Goal: Task Accomplishment & Management: Use online tool/utility

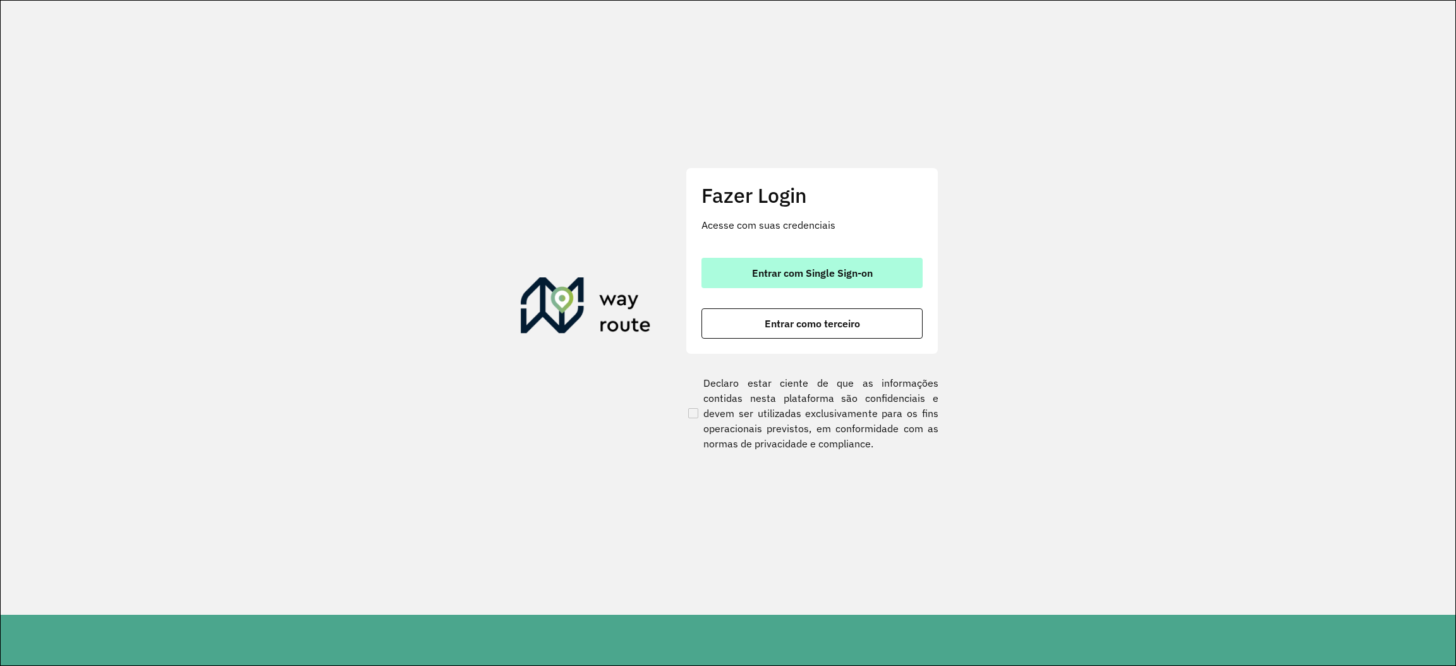
click at [890, 268] on button "Entrar com Single Sign-on" at bounding box center [811, 273] width 221 height 30
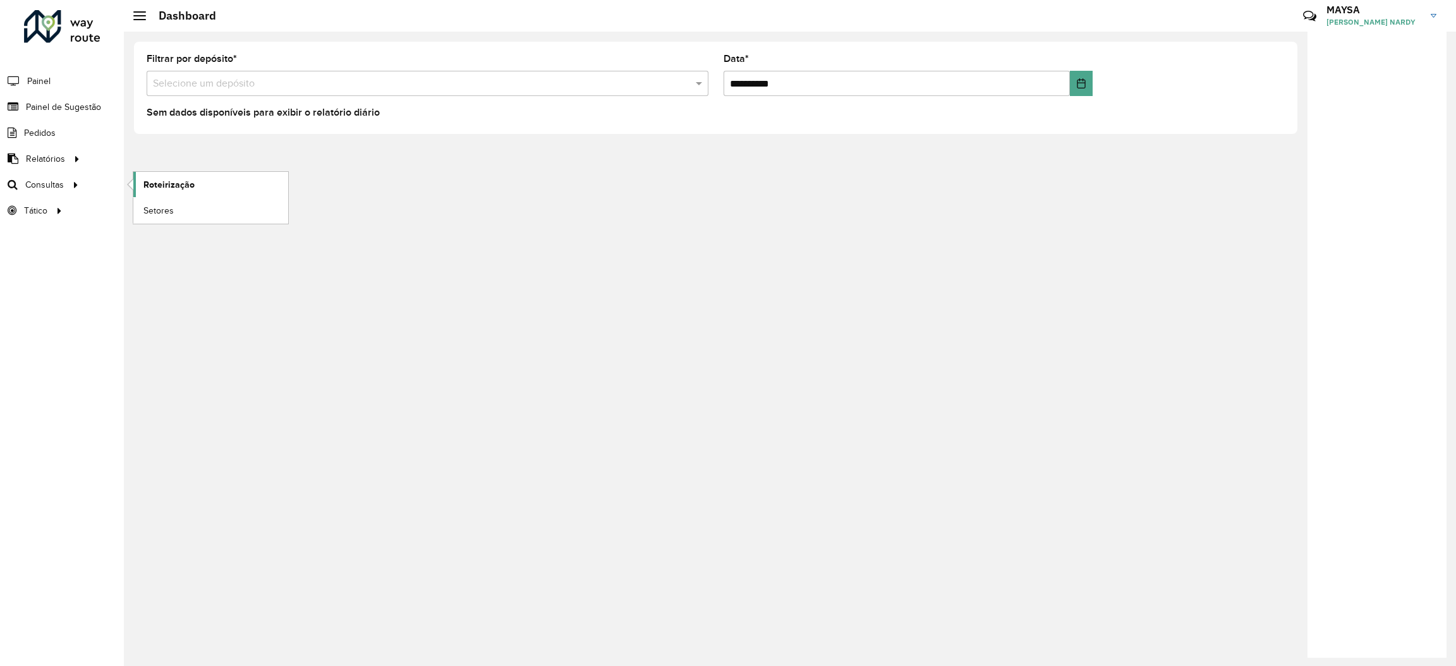
click at [160, 182] on span "Roteirização" at bounding box center [168, 184] width 51 height 13
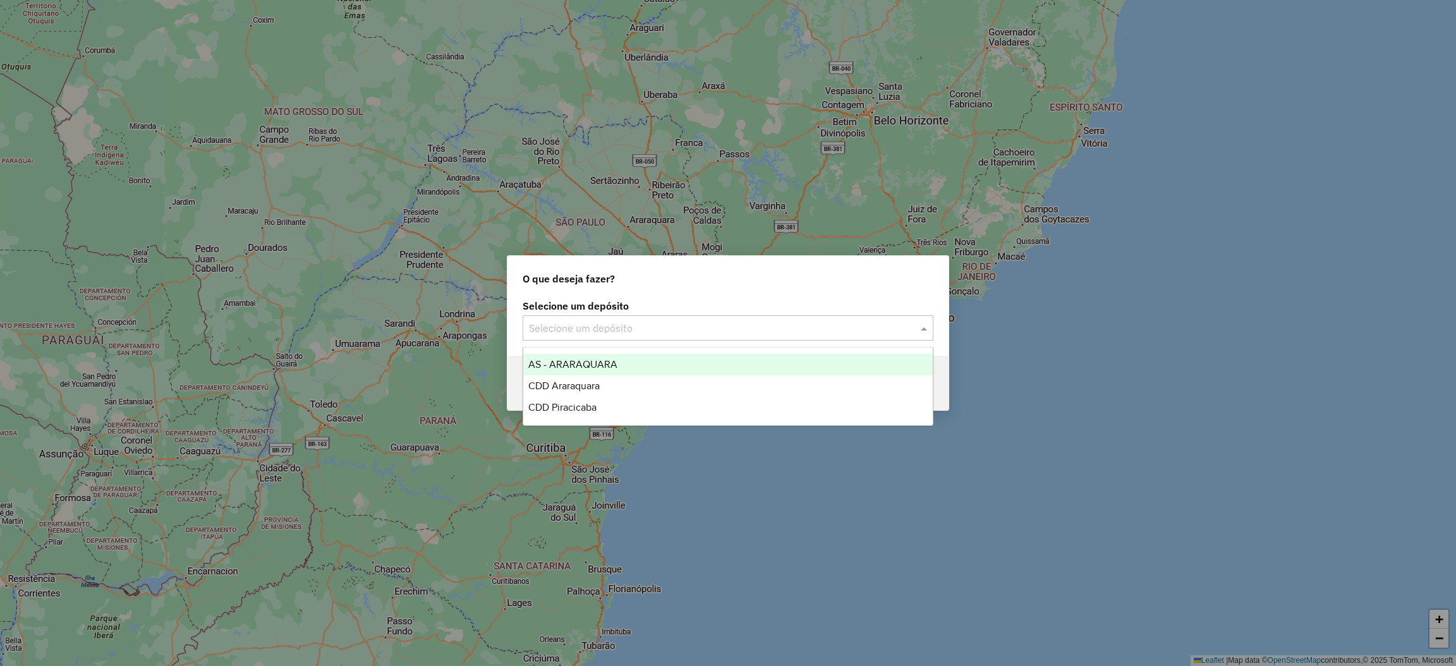
click at [660, 332] on input "text" at bounding box center [715, 328] width 373 height 15
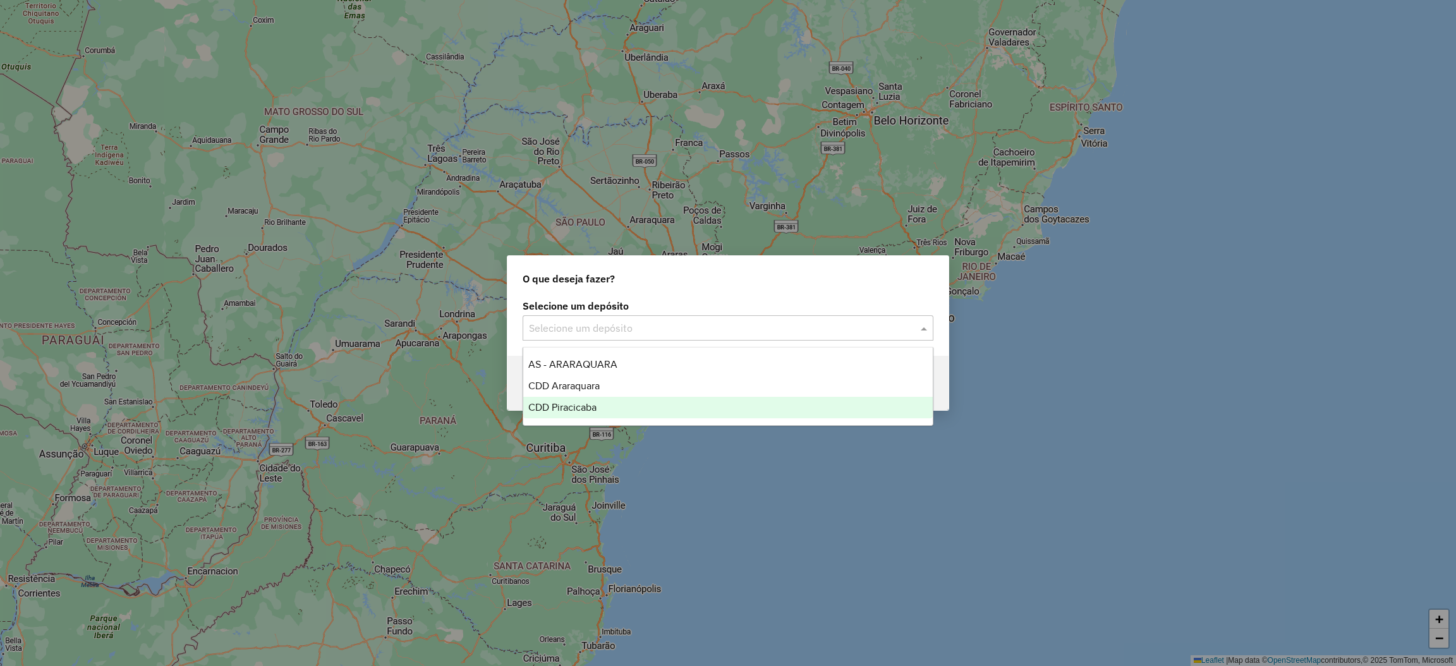
click at [582, 402] on span "CDD Piracicaba" at bounding box center [562, 407] width 68 height 11
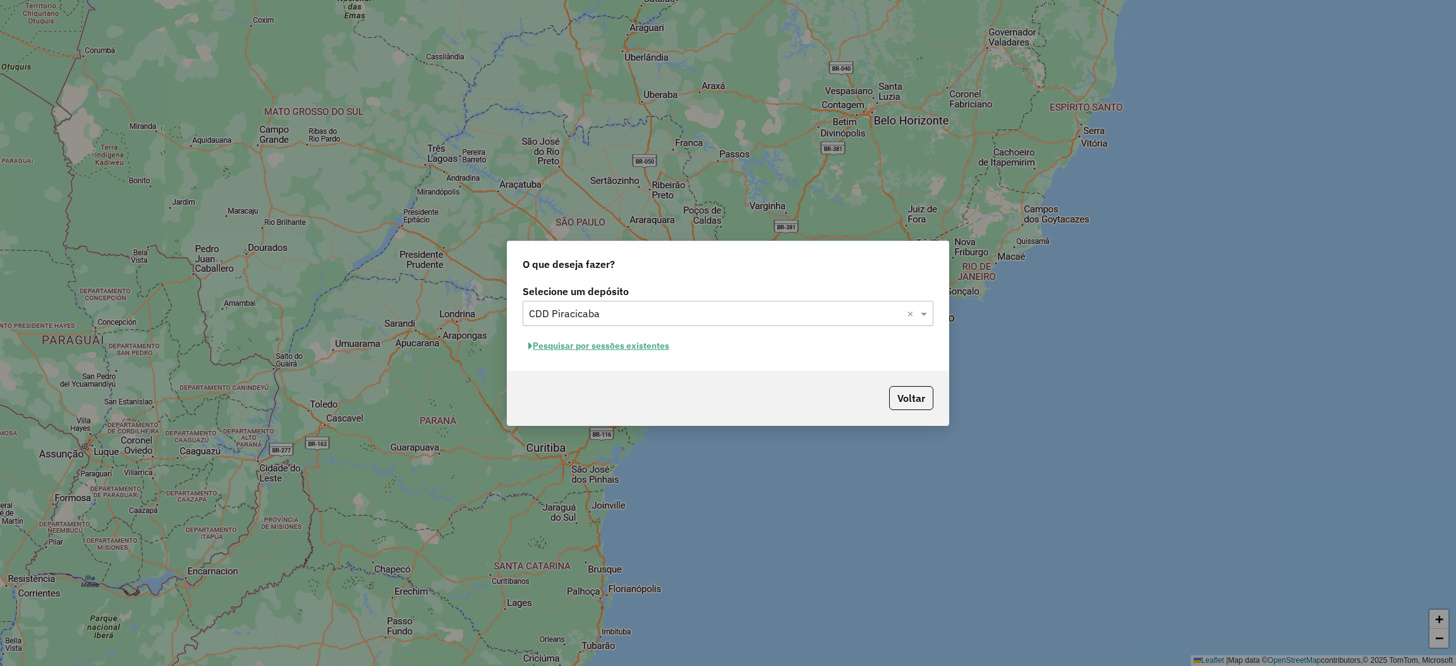
click at [619, 346] on button "Pesquisar por sessões existentes" at bounding box center [598, 346] width 152 height 20
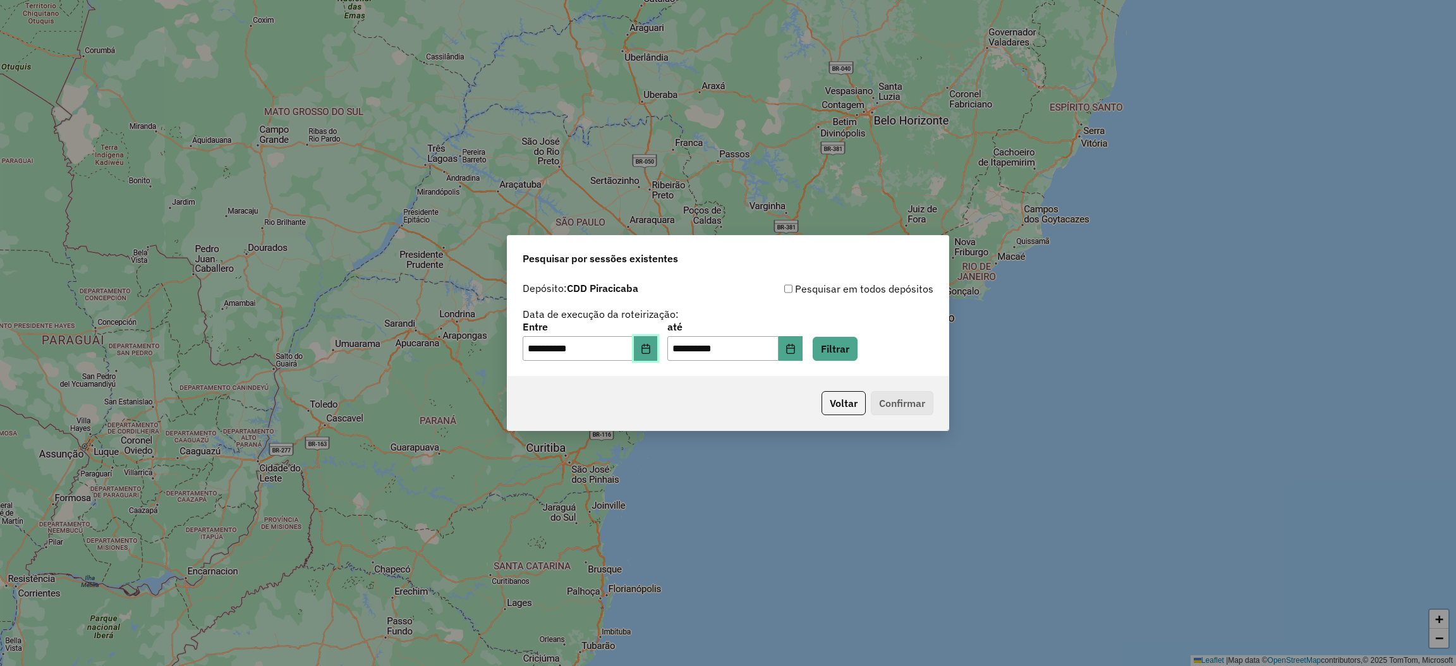
click at [658, 342] on button "Choose Date" at bounding box center [646, 348] width 24 height 25
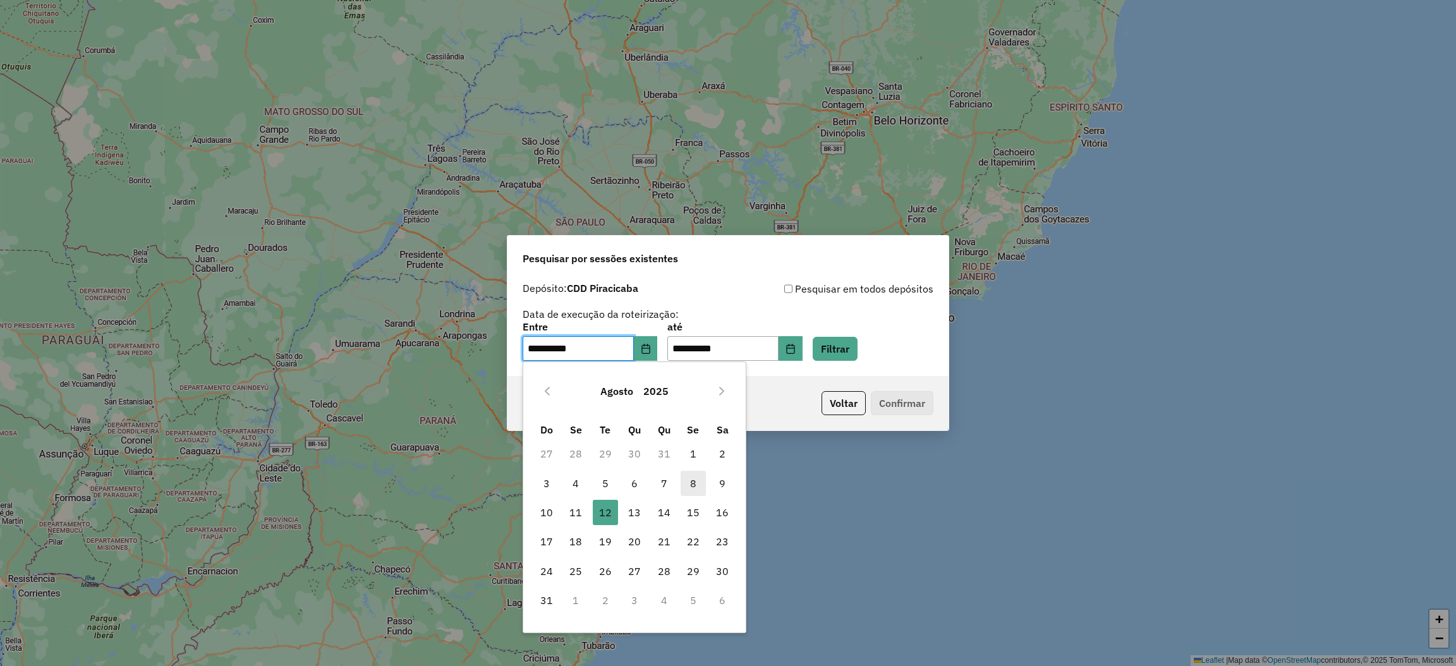
click at [691, 481] on span "8" at bounding box center [692, 483] width 25 height 25
type input "**********"
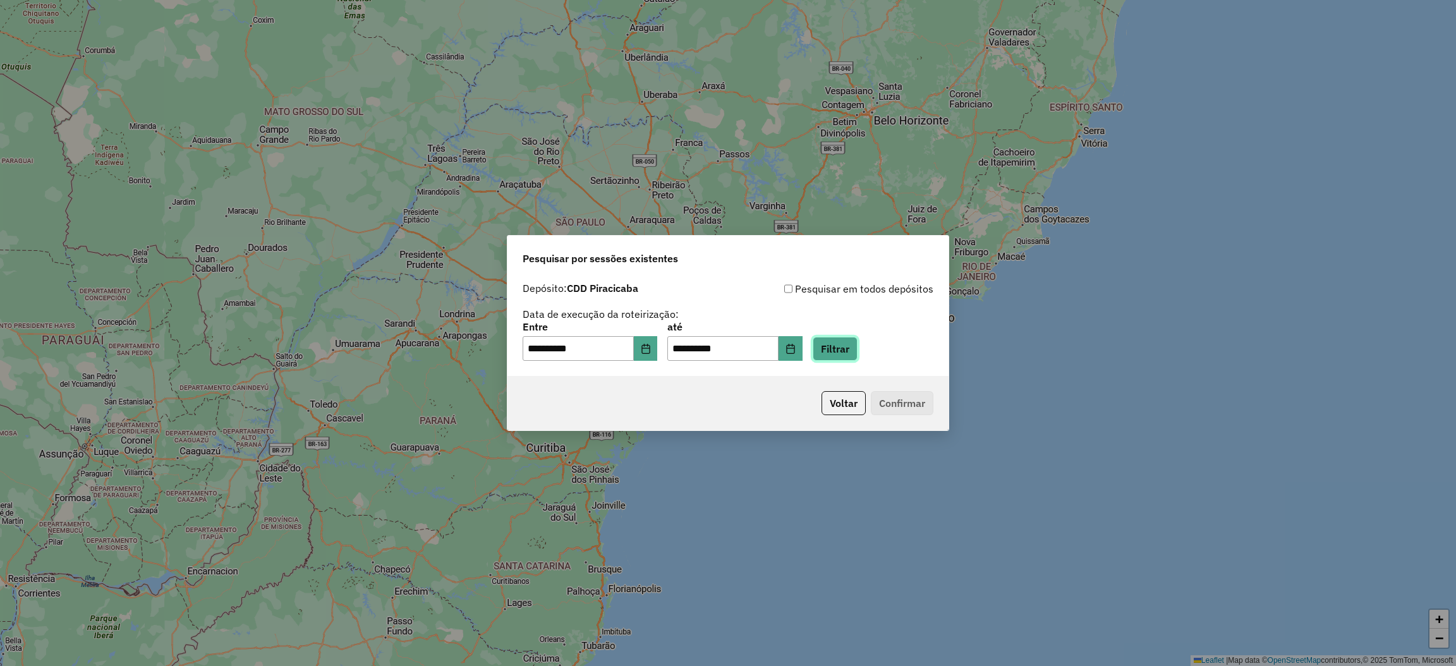
click at [857, 354] on button "Filtrar" at bounding box center [834, 349] width 45 height 24
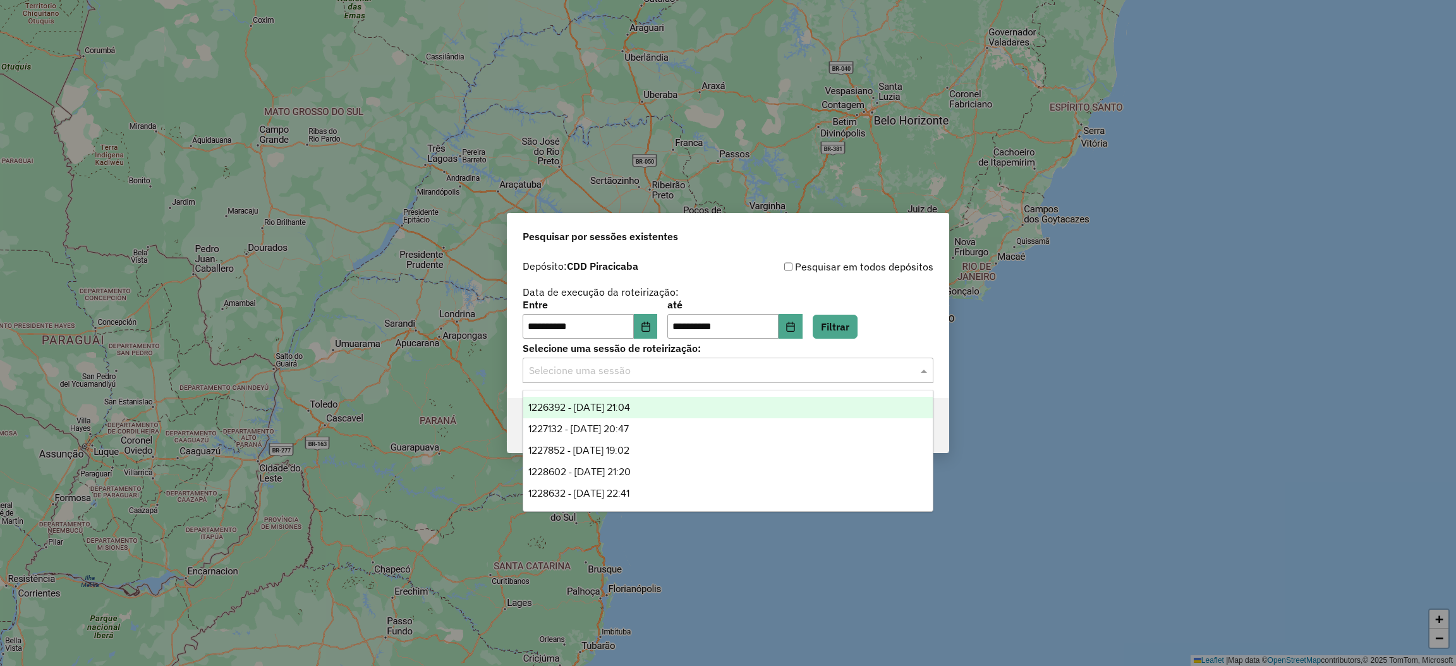
click at [825, 370] on input "text" at bounding box center [715, 370] width 373 height 15
click at [615, 405] on span "1226392 - 08/08/2025 21:04" at bounding box center [579, 407] width 102 height 11
click at [736, 370] on input "text" at bounding box center [715, 370] width 373 height 15
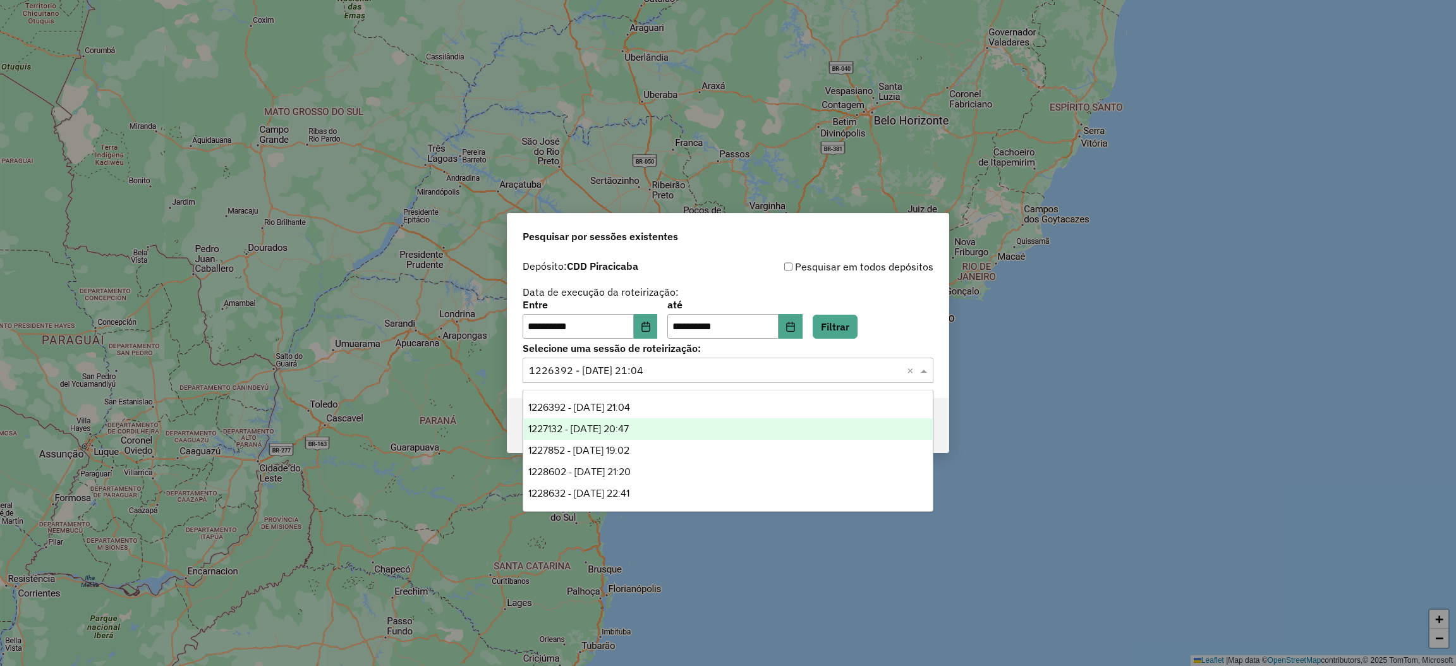
click at [627, 427] on span "1227132 - 09/08/2025 20:47" at bounding box center [578, 428] width 100 height 11
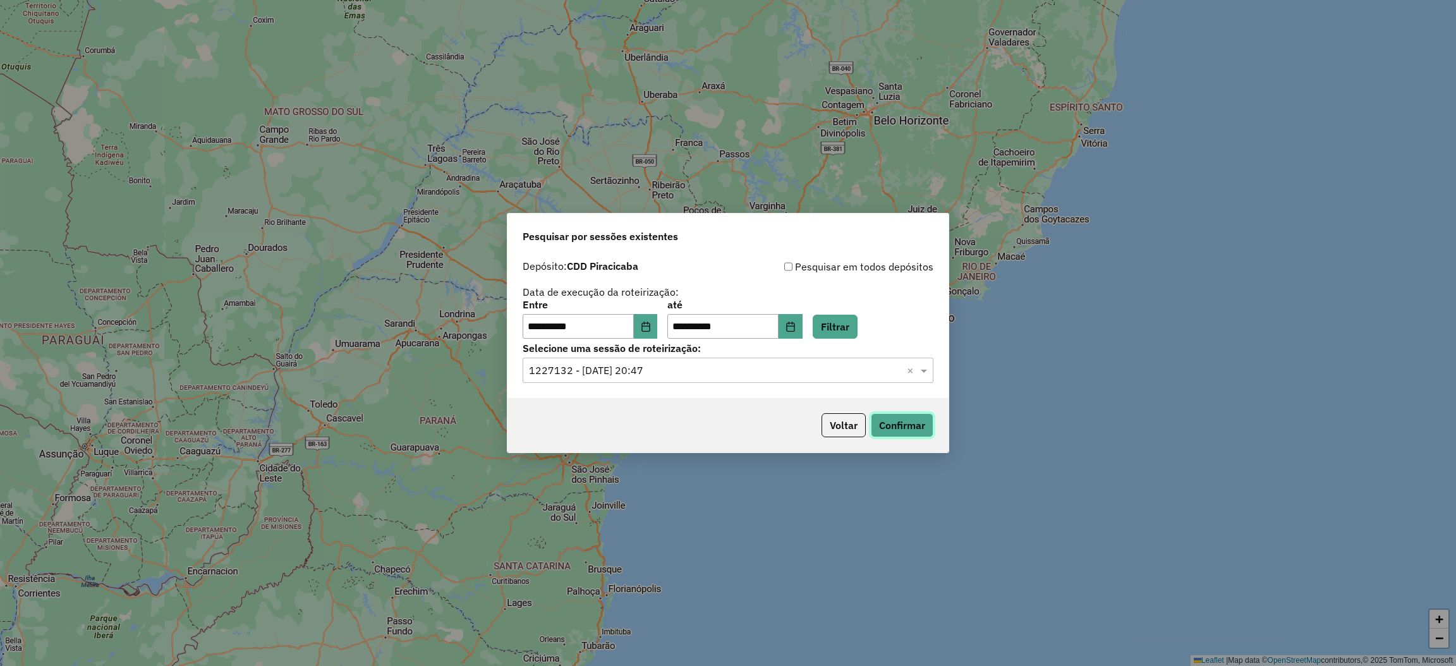
click at [909, 423] on button "Confirmar" at bounding box center [902, 425] width 63 height 24
click at [761, 370] on input "text" at bounding box center [715, 370] width 373 height 15
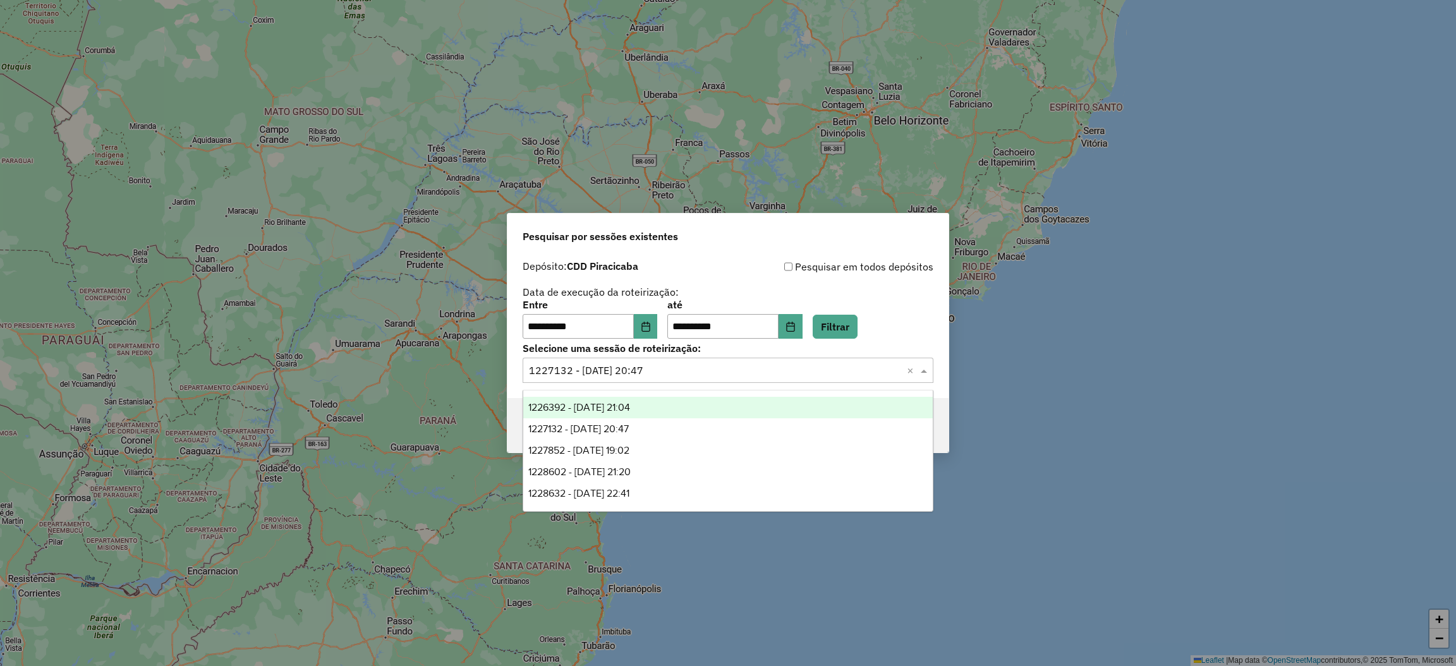
click at [620, 407] on span "1226392 - 08/08/2025 21:04" at bounding box center [579, 407] width 102 height 11
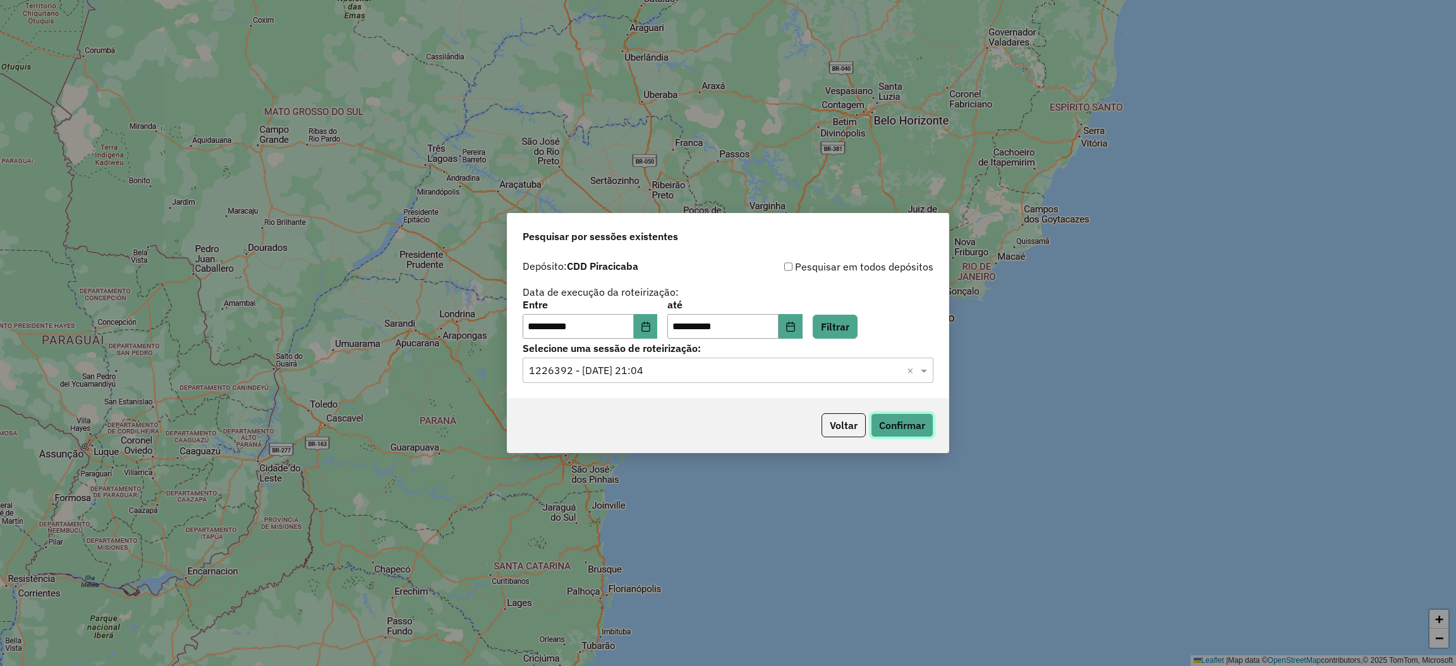
click at [901, 426] on button "Confirmar" at bounding box center [902, 425] width 63 height 24
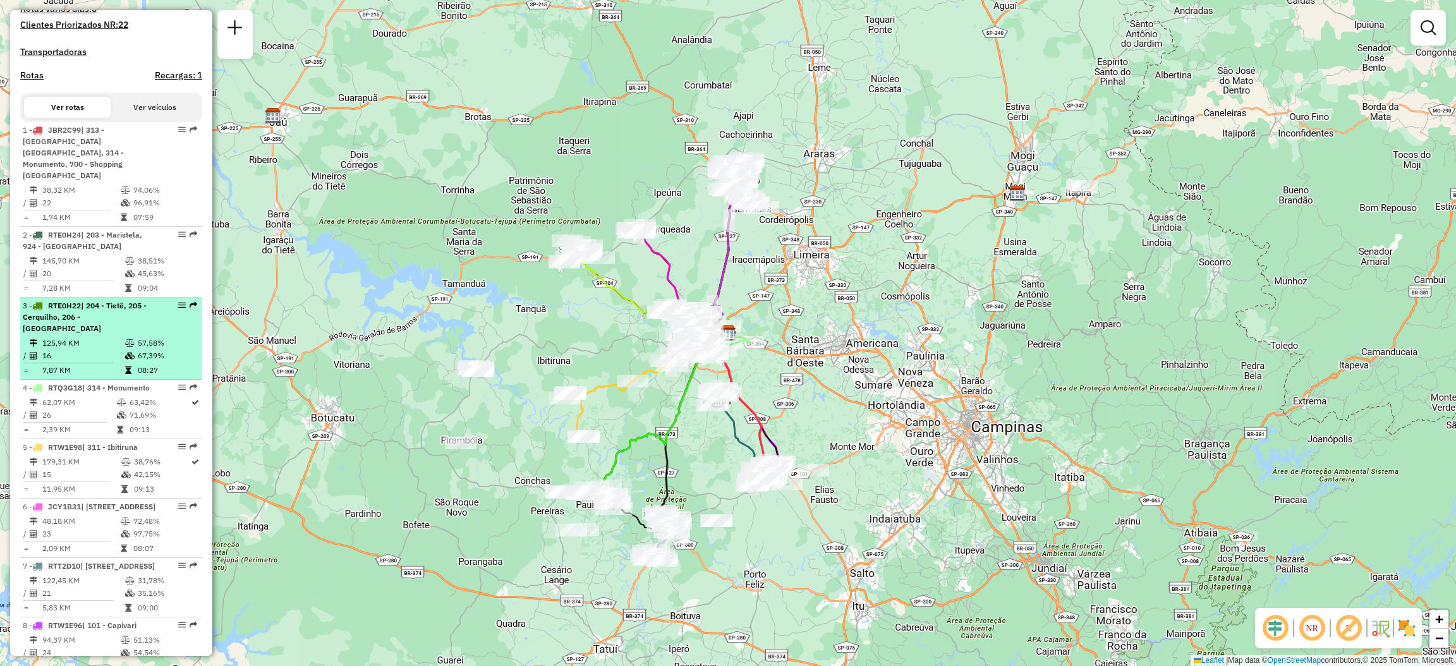
scroll to position [473, 0]
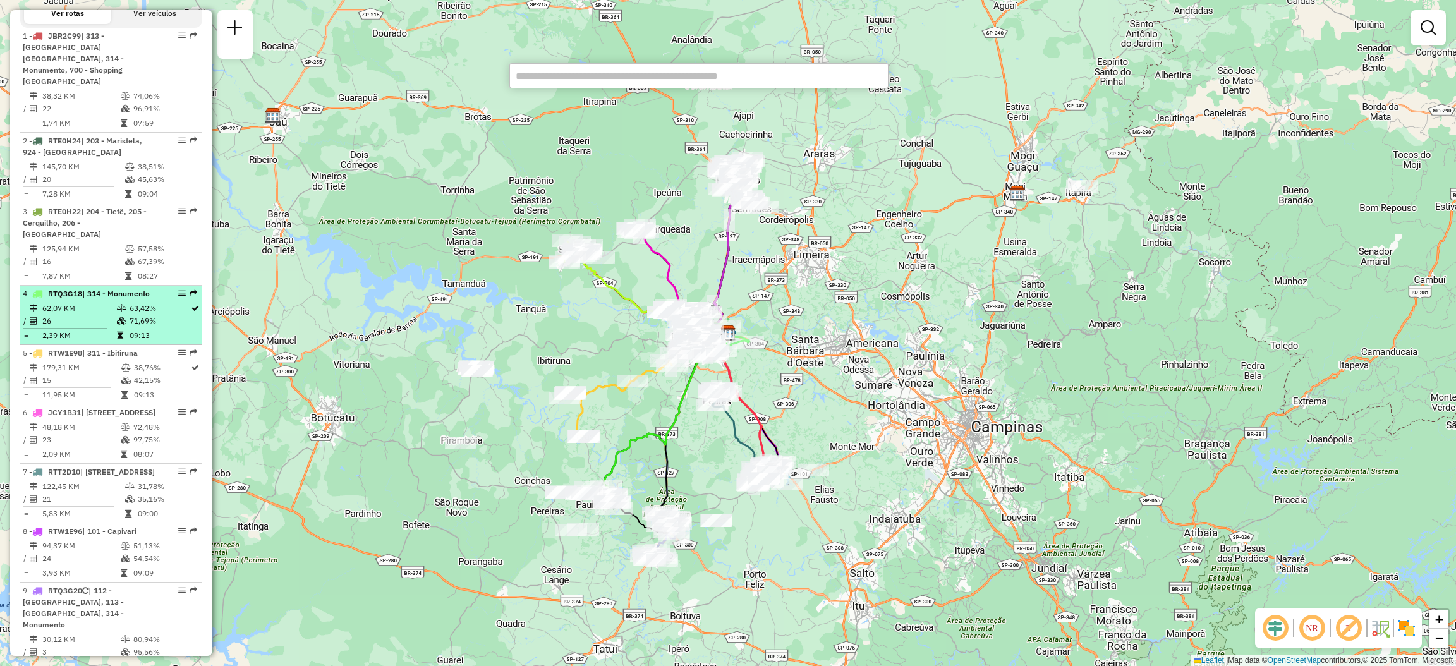
click at [97, 302] on td "62,07 KM" at bounding box center [79, 308] width 75 height 13
select select "**********"
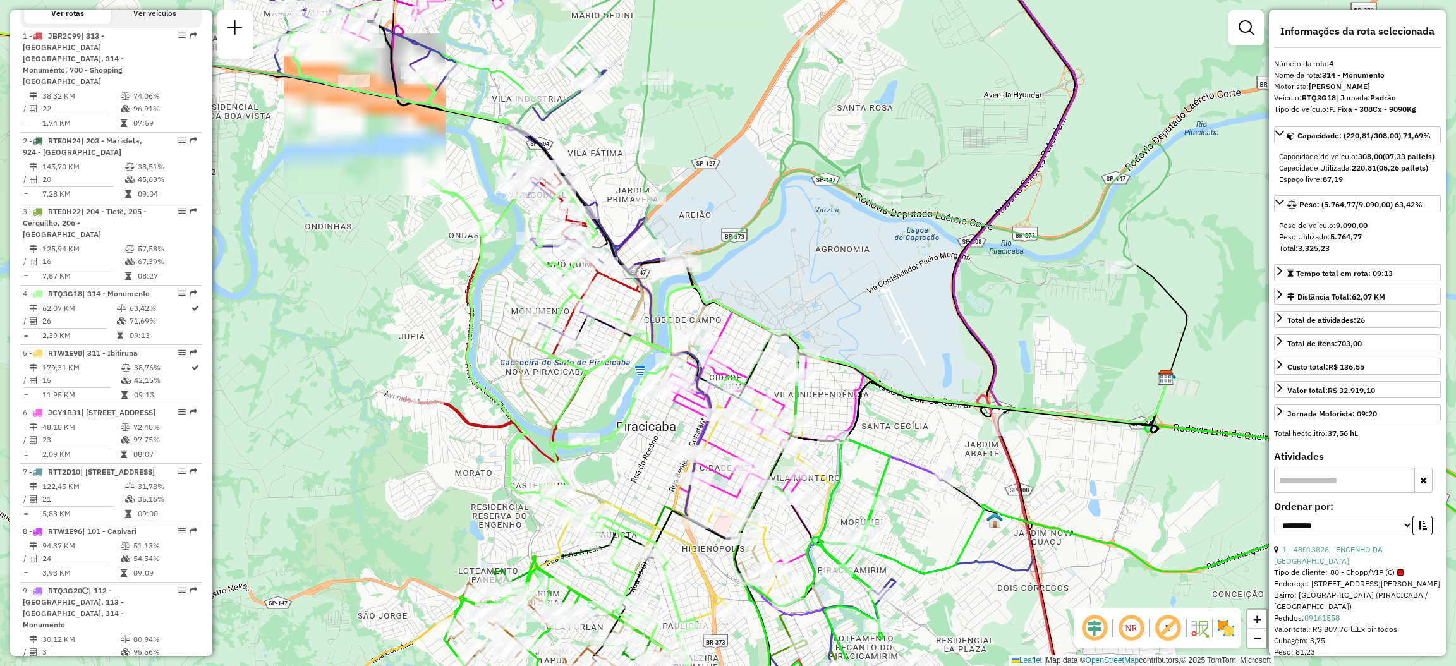
click at [1131, 634] on em at bounding box center [1131, 628] width 30 height 30
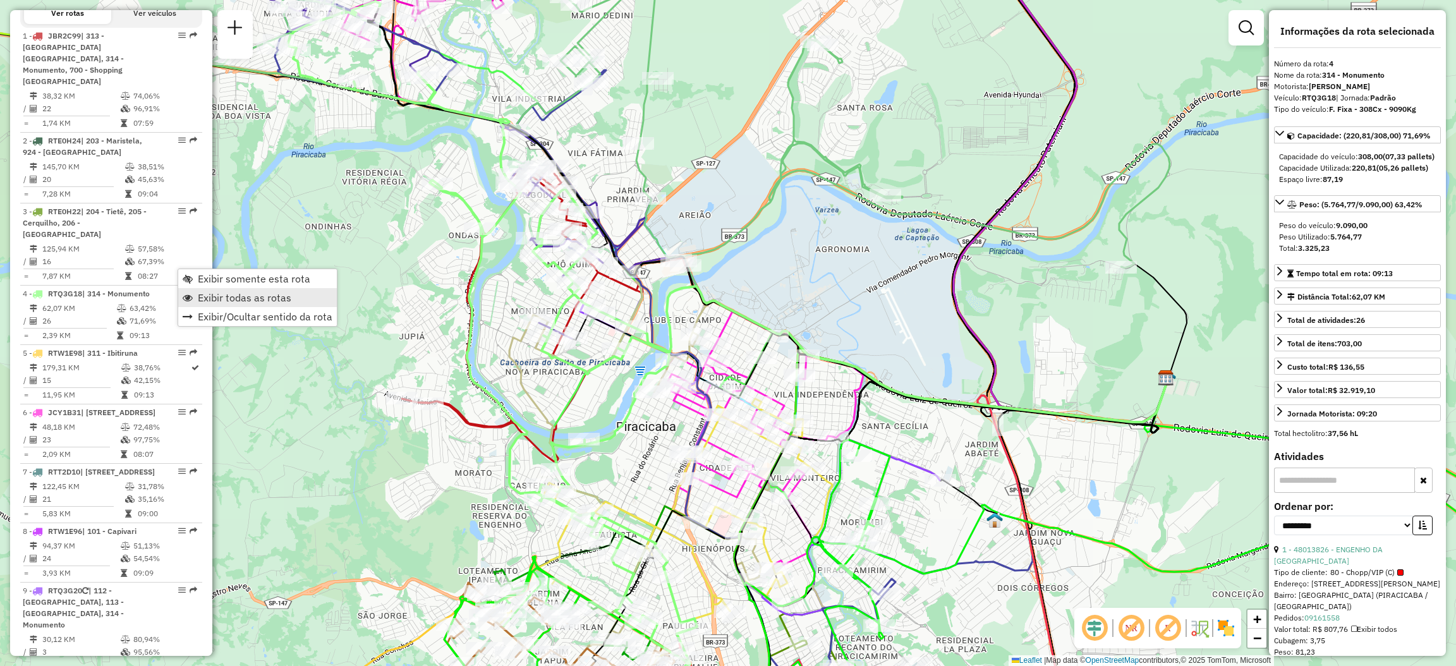
click at [199, 295] on span "Exibir todas as rotas" at bounding box center [245, 298] width 94 height 10
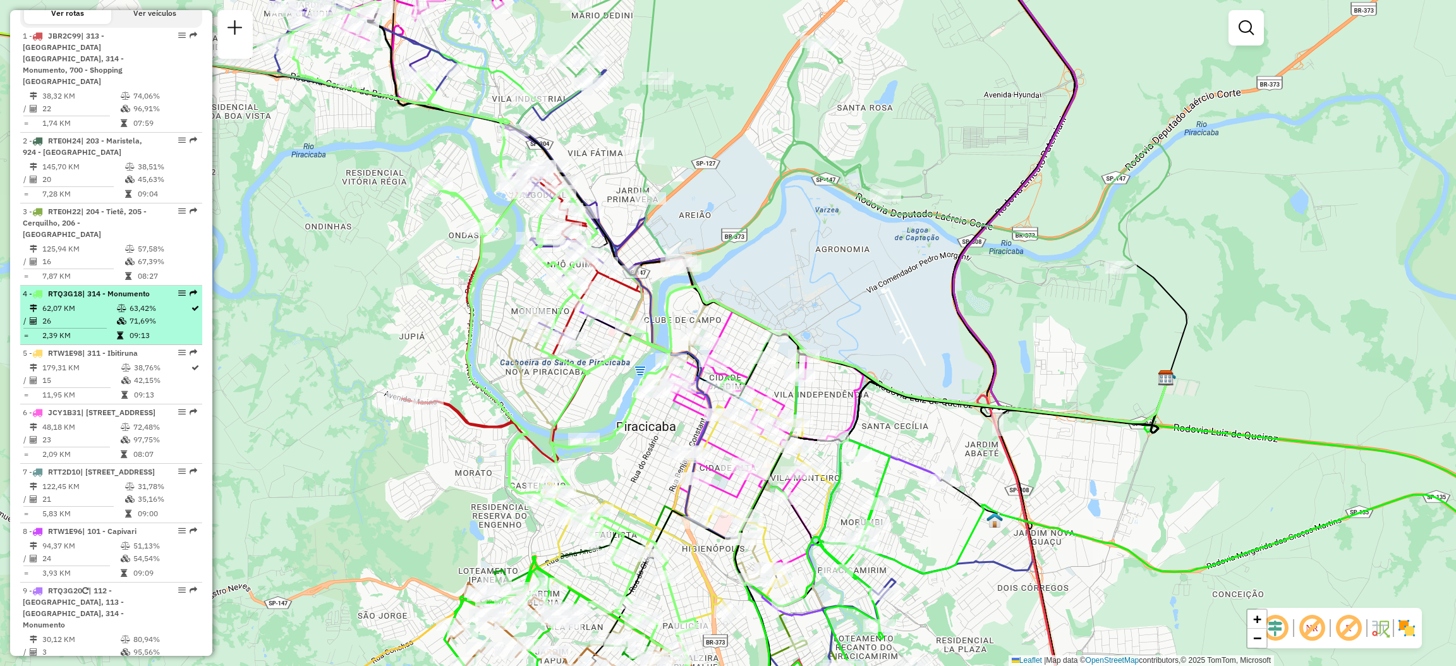
select select "**********"
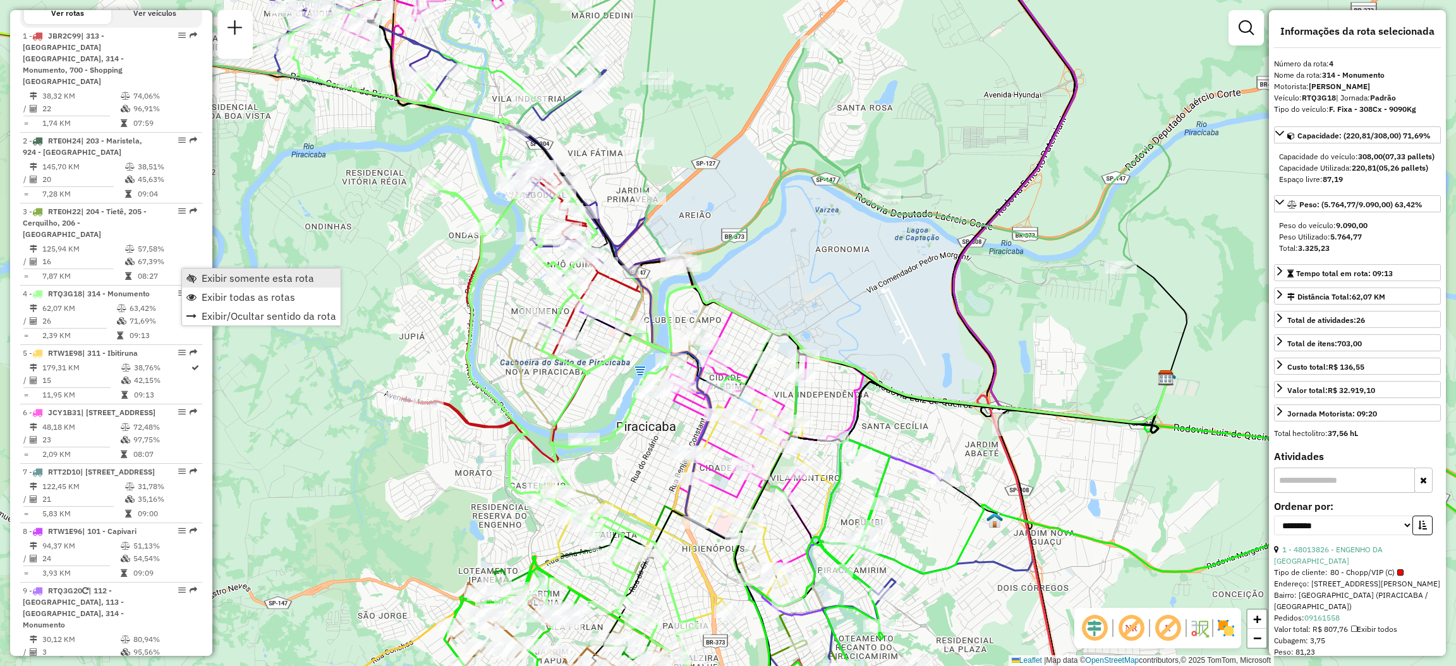
click at [213, 280] on span "Exibir somente esta rota" at bounding box center [258, 278] width 112 height 10
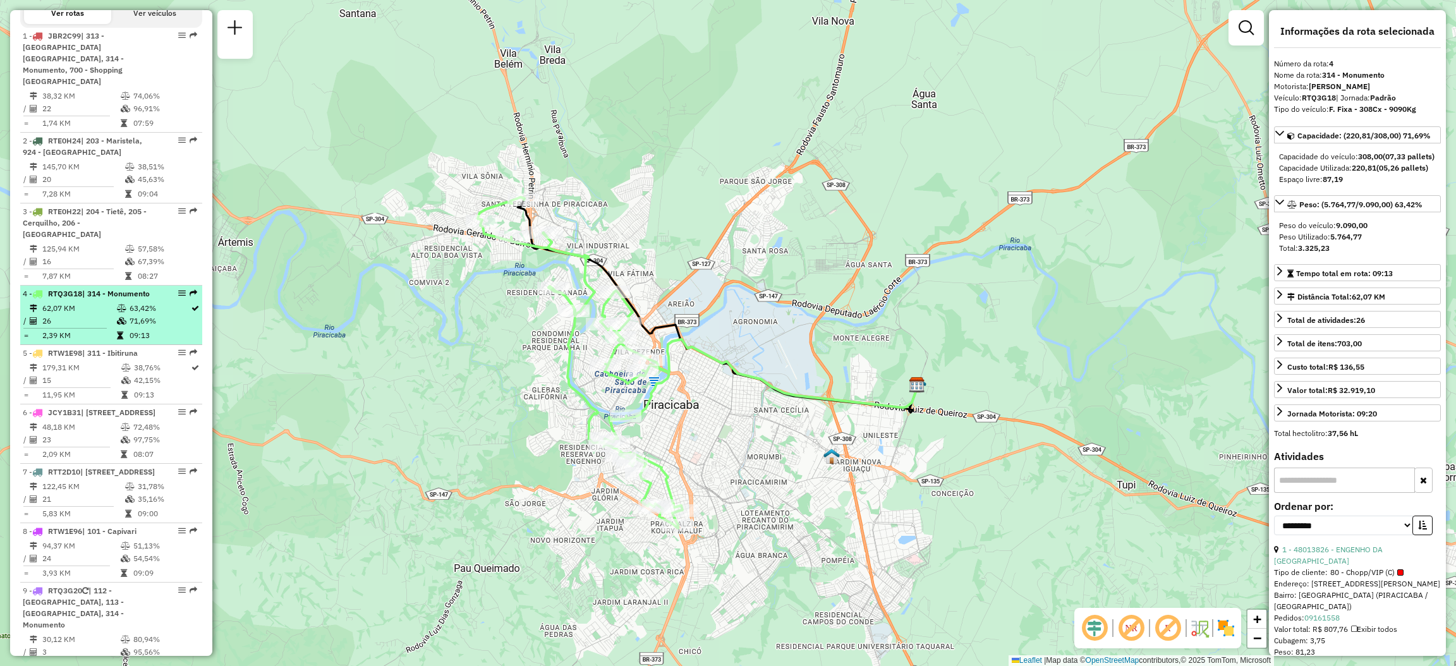
click at [158, 302] on td "63,42%" at bounding box center [159, 308] width 61 height 13
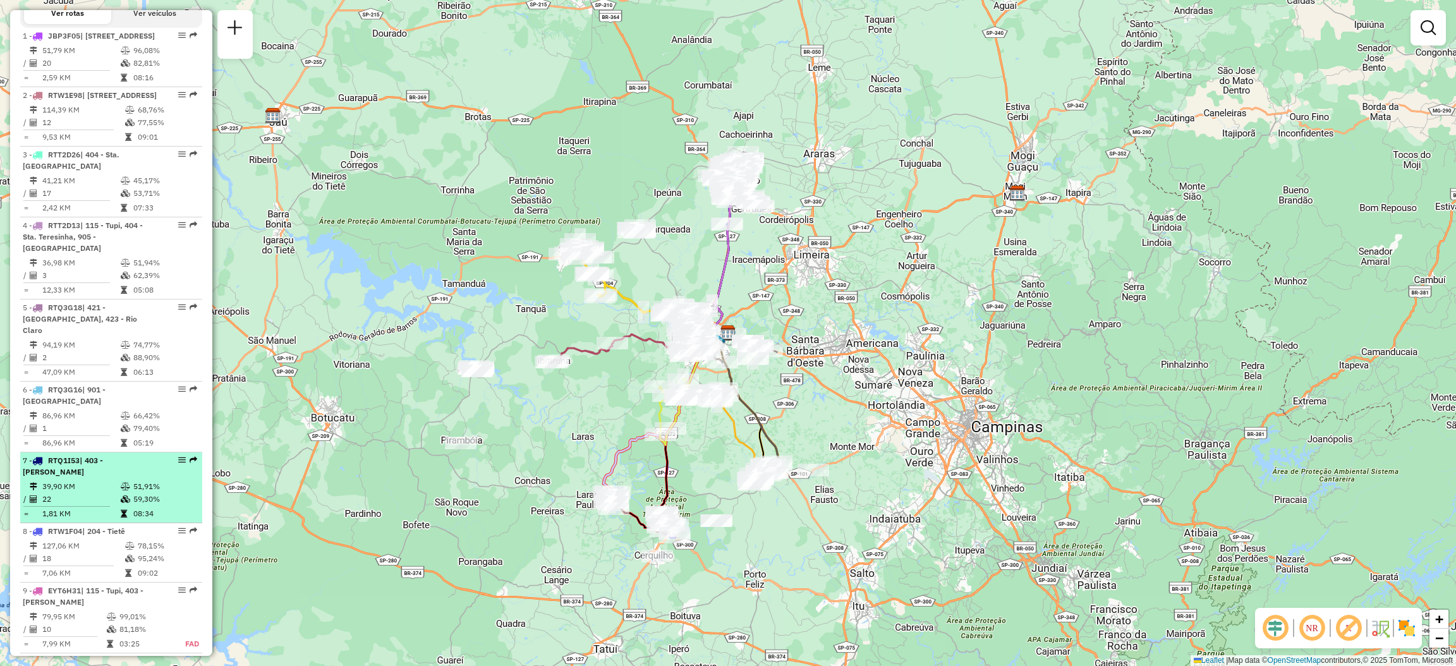
scroll to position [568, 0]
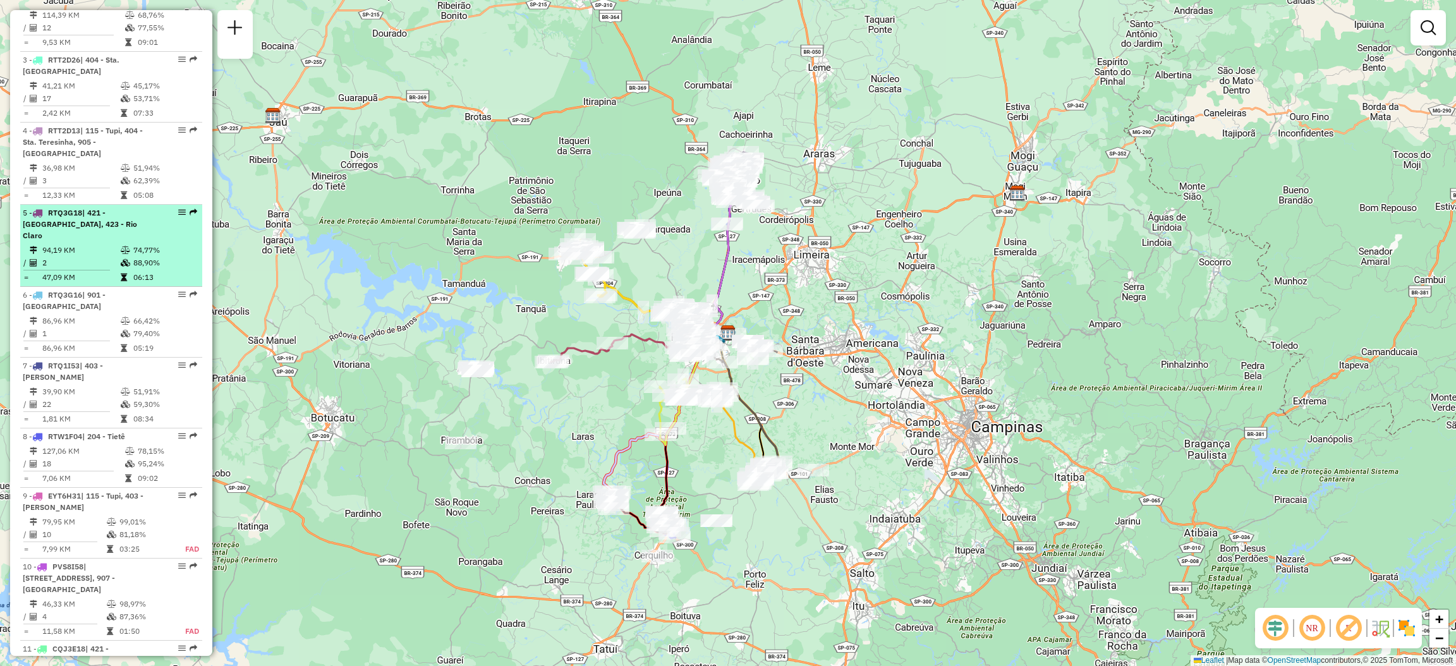
click at [178, 216] on em at bounding box center [182, 212] width 8 height 8
select select "**********"
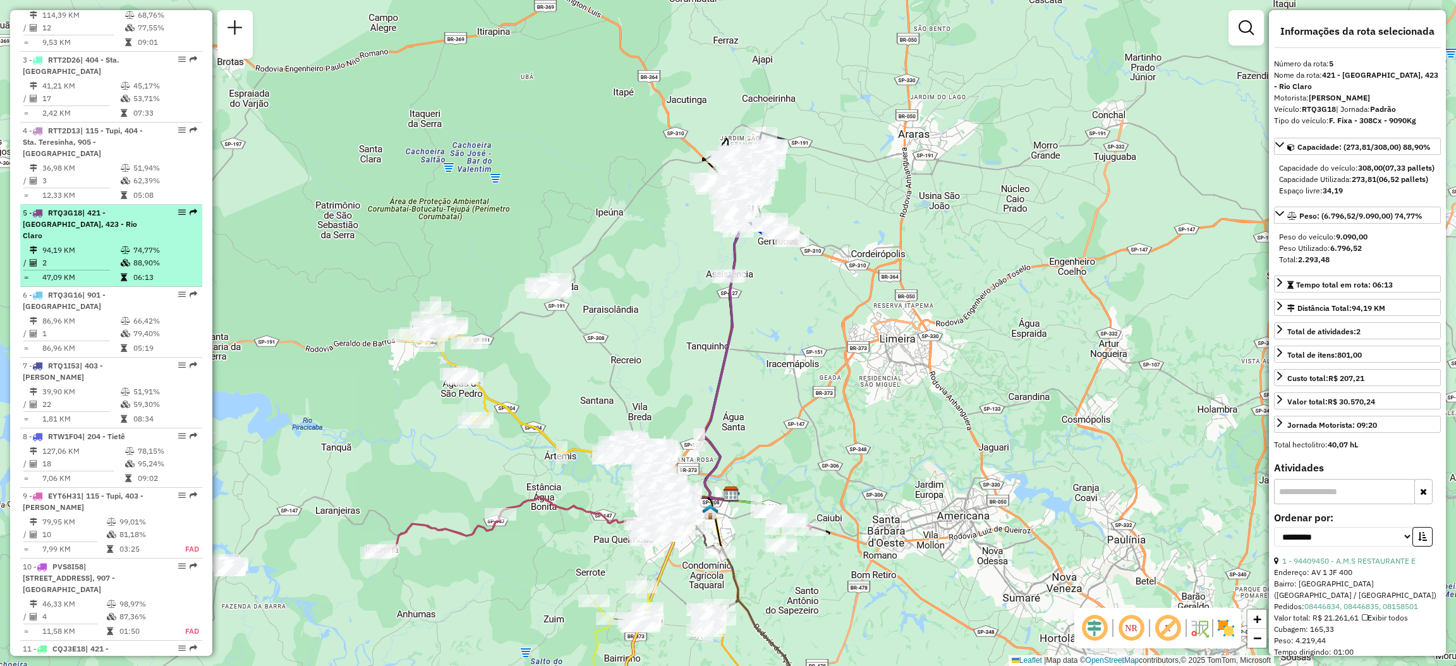
click at [178, 216] on em at bounding box center [182, 212] width 8 height 8
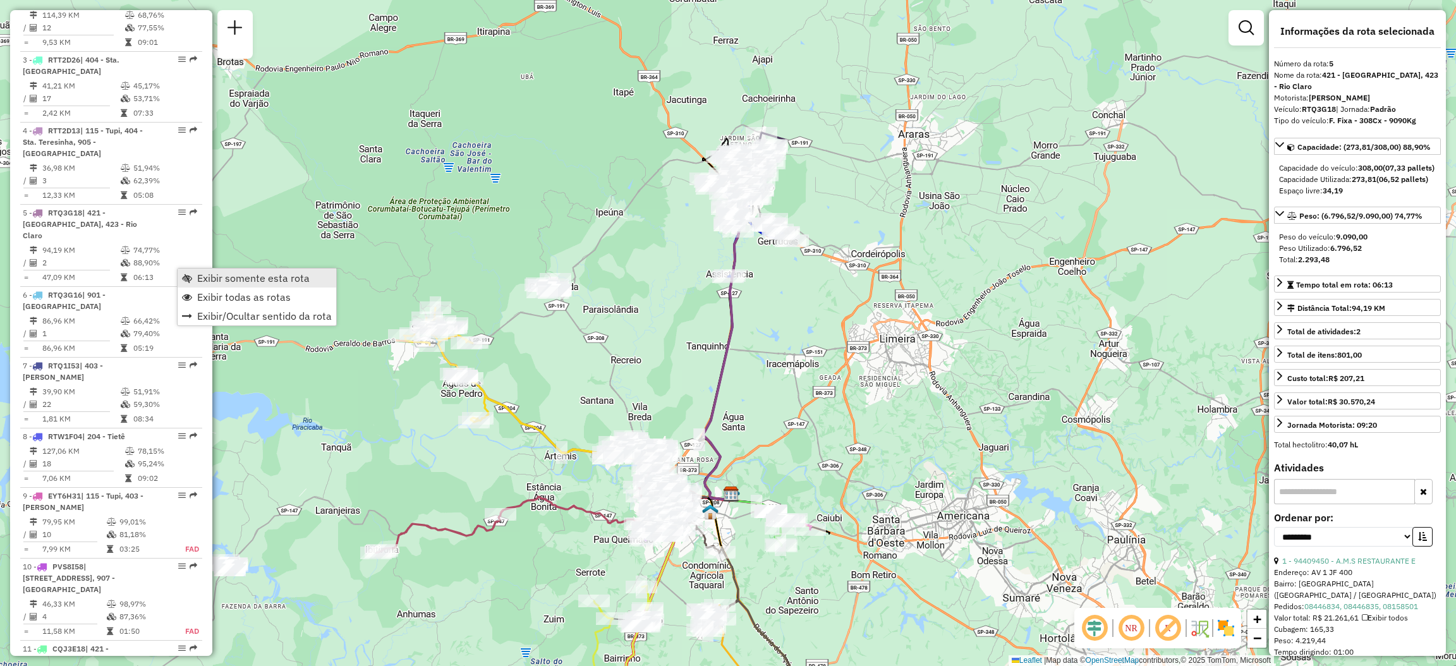
click at [268, 273] on span "Exibir somente esta rota" at bounding box center [253, 278] width 112 height 10
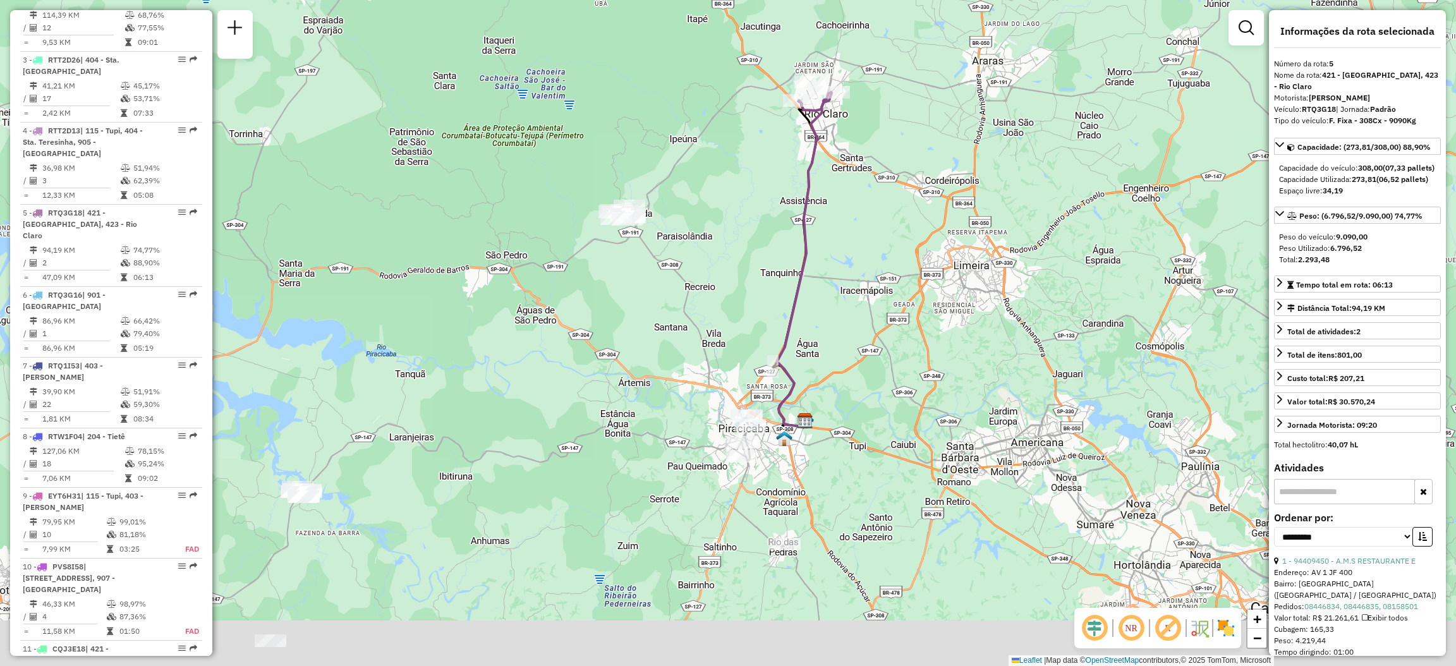
drag, startPoint x: 400, startPoint y: 522, endPoint x: 486, endPoint y: 438, distance: 120.6
click at [486, 438] on div "Janela de atendimento Grade de atendimento Capacidade Transportadoras Veículos …" at bounding box center [728, 333] width 1456 height 666
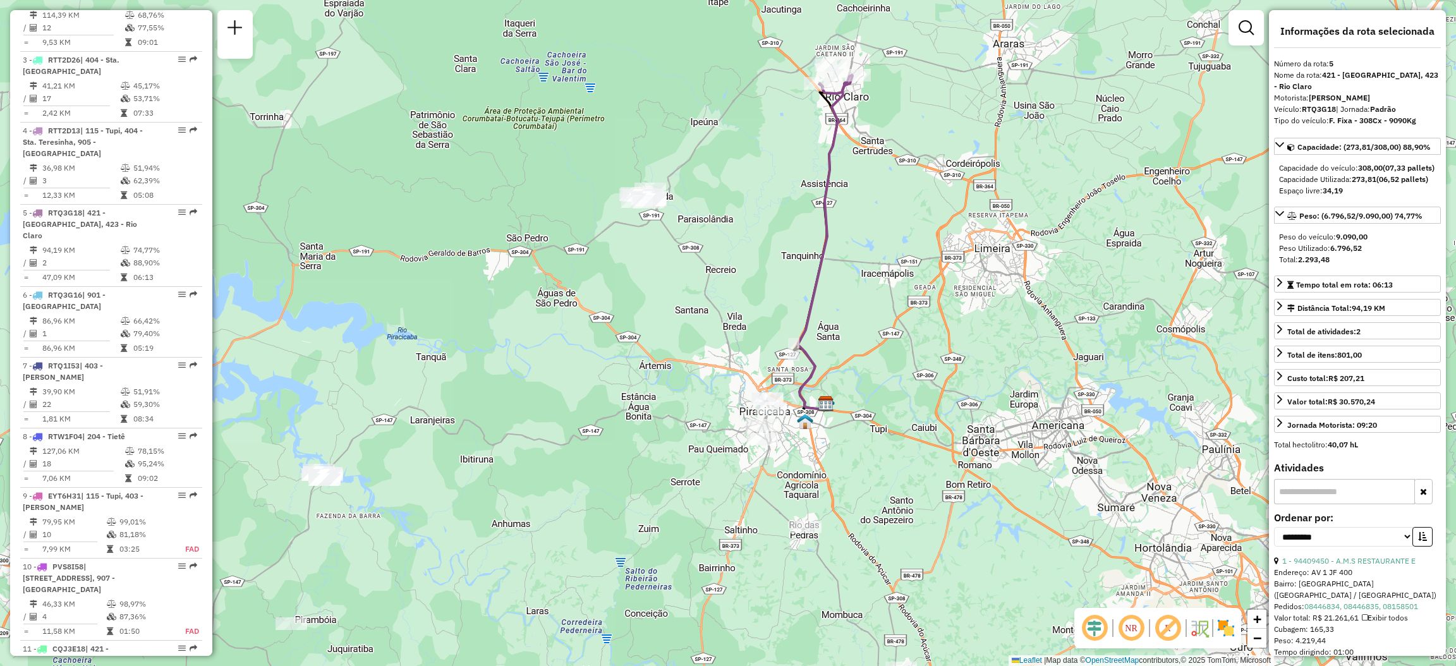
click at [1138, 631] on em at bounding box center [1131, 628] width 30 height 30
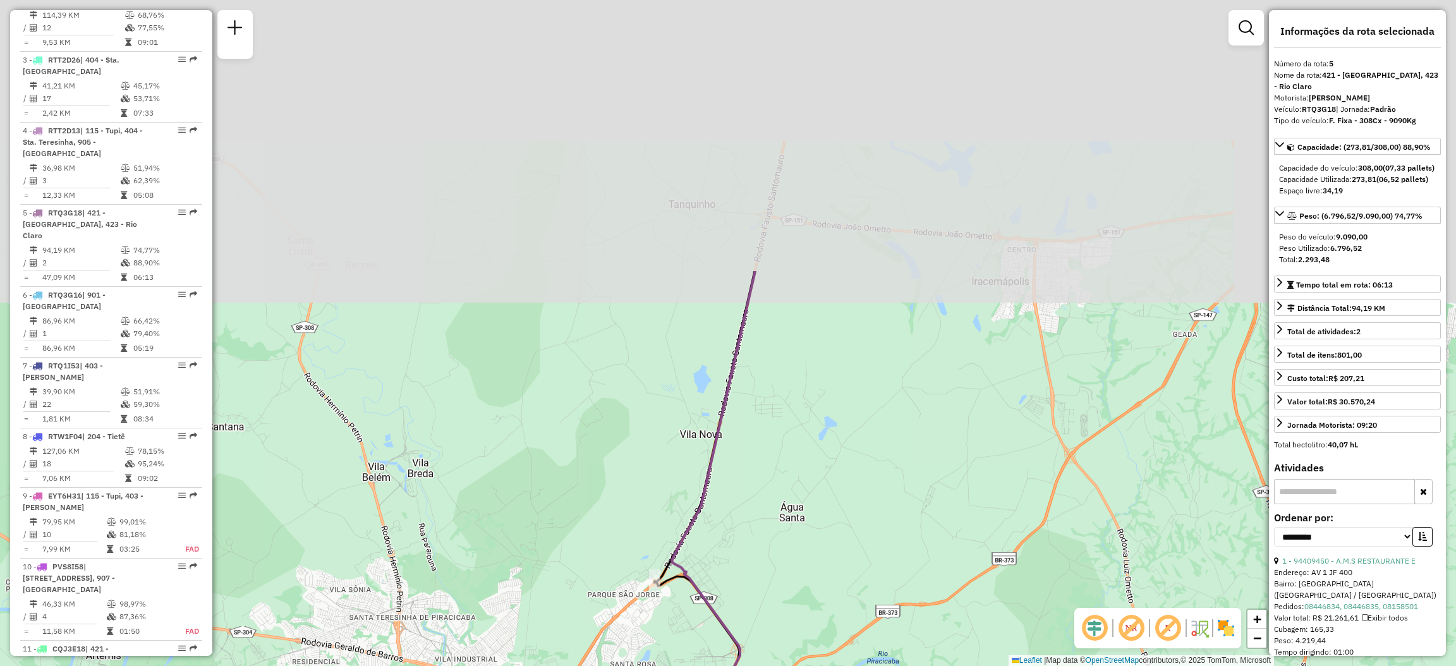
drag, startPoint x: 826, startPoint y: 200, endPoint x: 782, endPoint y: 492, distance: 295.7
click at [782, 492] on div "Janela de atendimento Grade de atendimento Capacidade Transportadoras Veículos …" at bounding box center [728, 333] width 1456 height 666
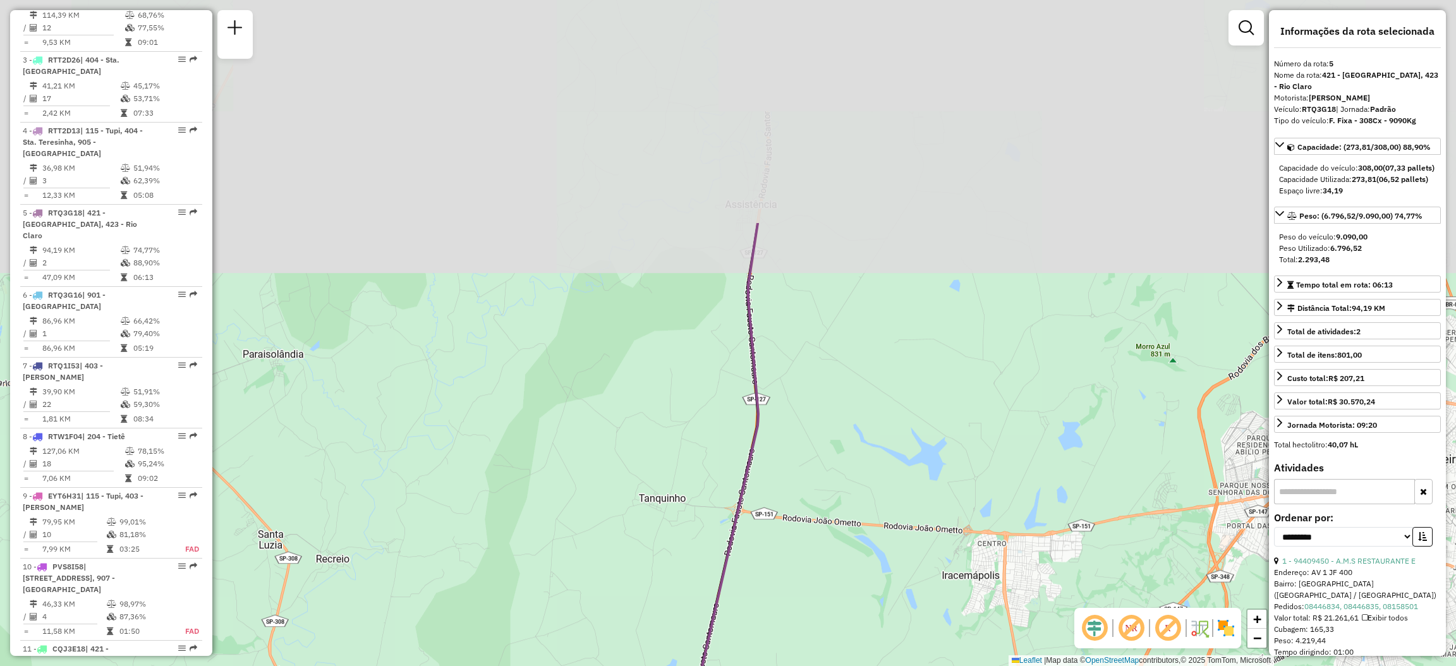
drag, startPoint x: 844, startPoint y: 191, endPoint x: 816, endPoint y: 481, distance: 291.4
click at [816, 481] on div "Janela de atendimento Grade de atendimento Capacidade Transportadoras Veículos …" at bounding box center [728, 333] width 1456 height 666
